Goal: Navigation & Orientation: Find specific page/section

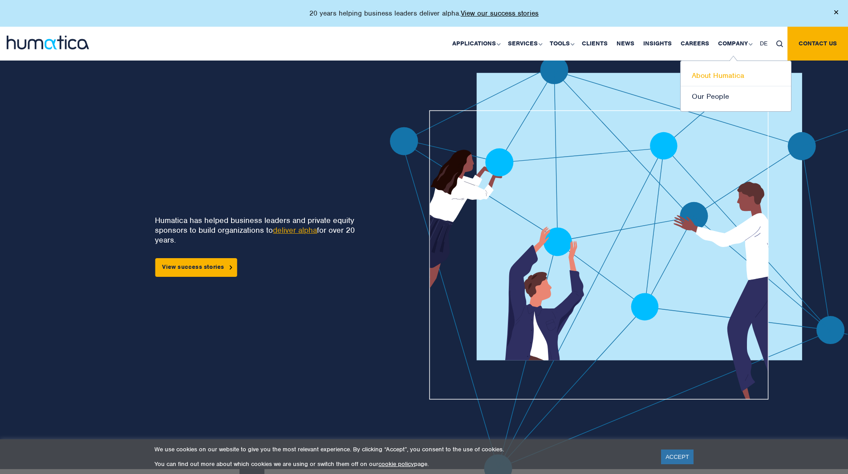
click at [715, 77] on link "About Humatica" at bounding box center [736, 75] width 110 height 21
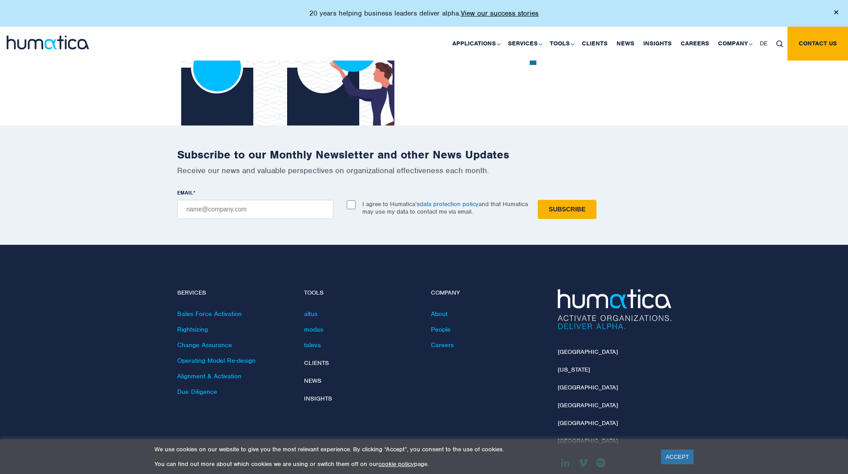
scroll to position [2010, 0]
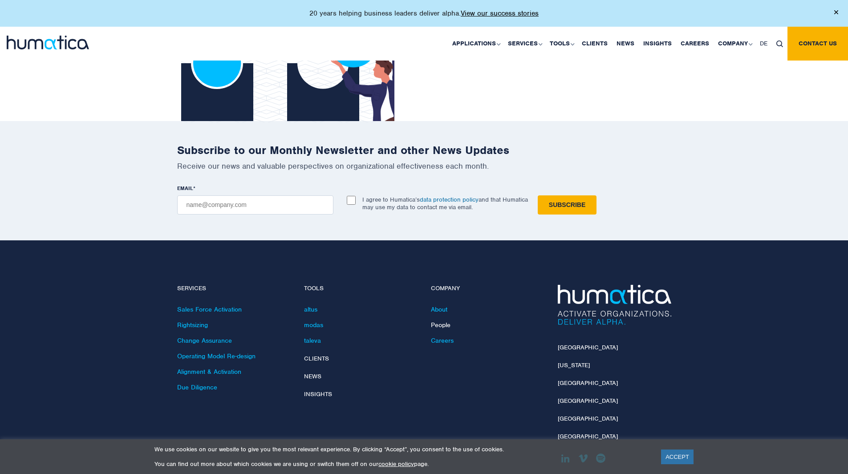
click at [437, 321] on link "People" at bounding box center [441, 325] width 20 height 8
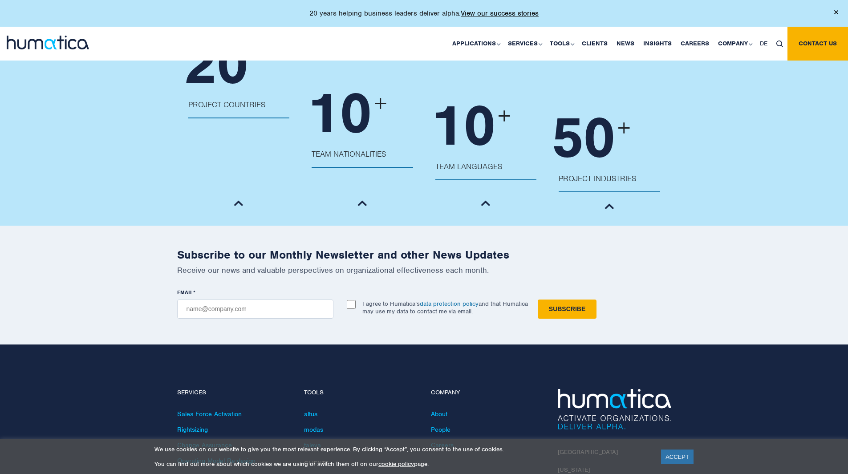
scroll to position [1141, 0]
